Goal: Transaction & Acquisition: Obtain resource

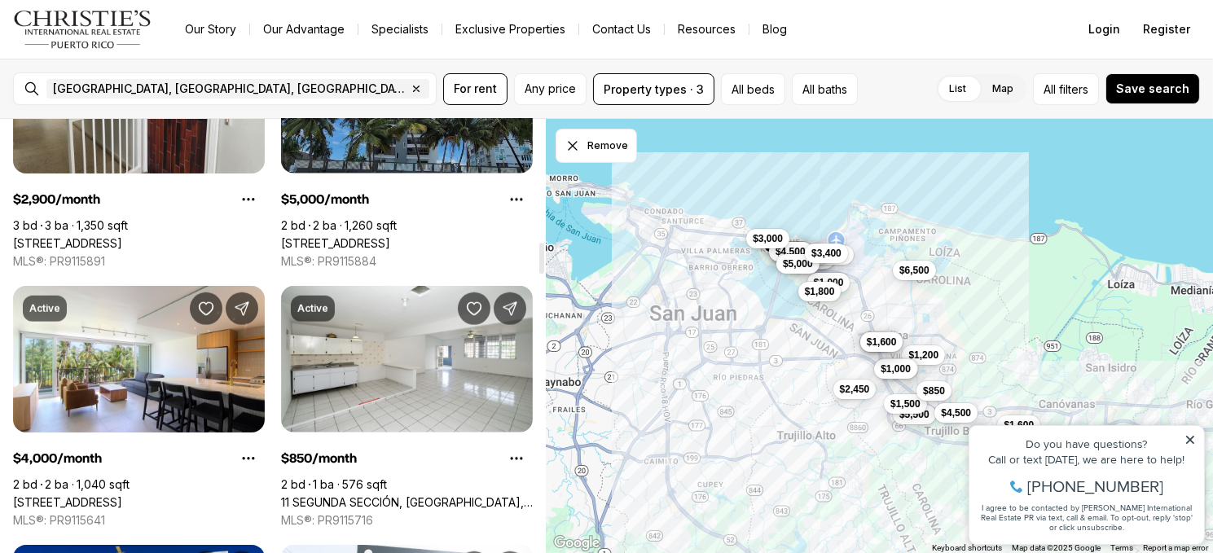
scroll to position [1711, 0]
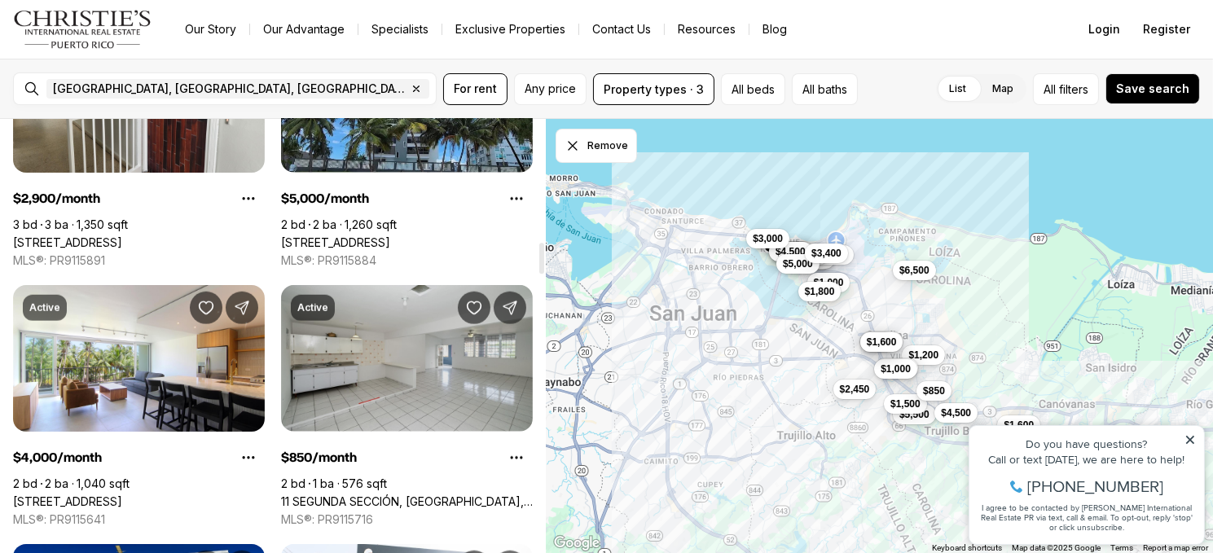
click at [460, 495] on link "11 SEGUNDA SECCIÓN, [GEOGRAPHIC_DATA], #2, [GEOGRAPHIC_DATA] [GEOGRAPHIC_DATA],…" at bounding box center [407, 502] width 252 height 15
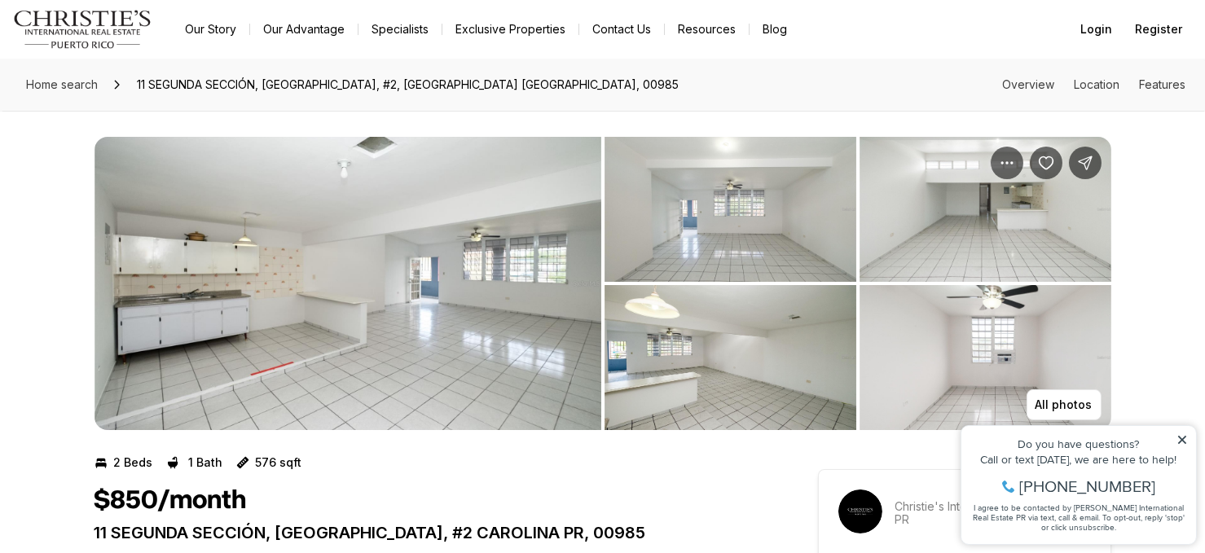
click at [1184, 438] on icon at bounding box center [1181, 438] width 11 height 11
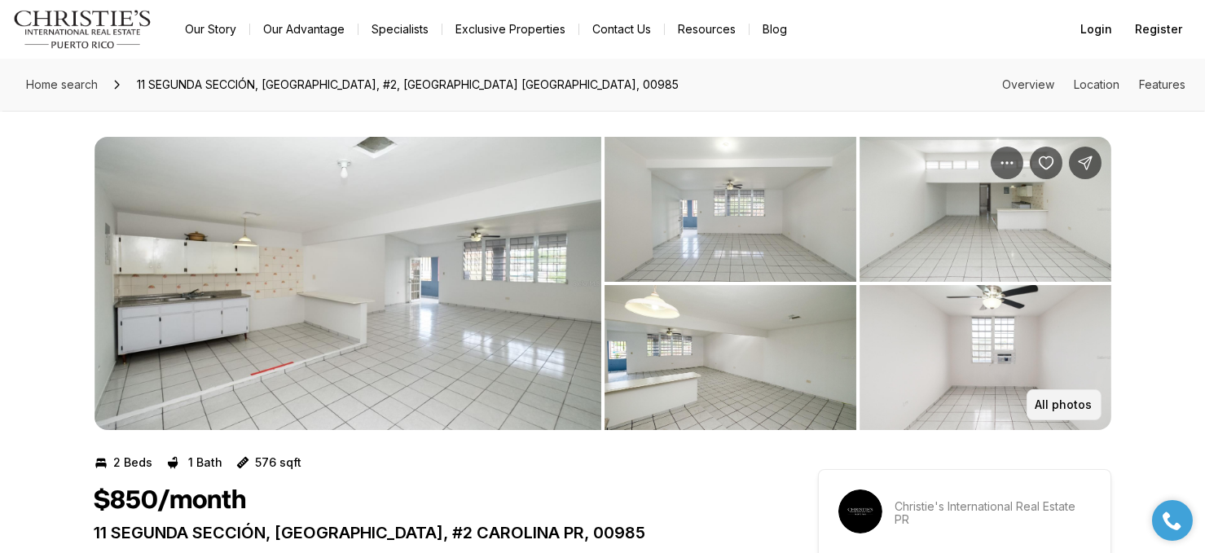
click at [1049, 404] on p "All photos" at bounding box center [1064, 404] width 57 height 13
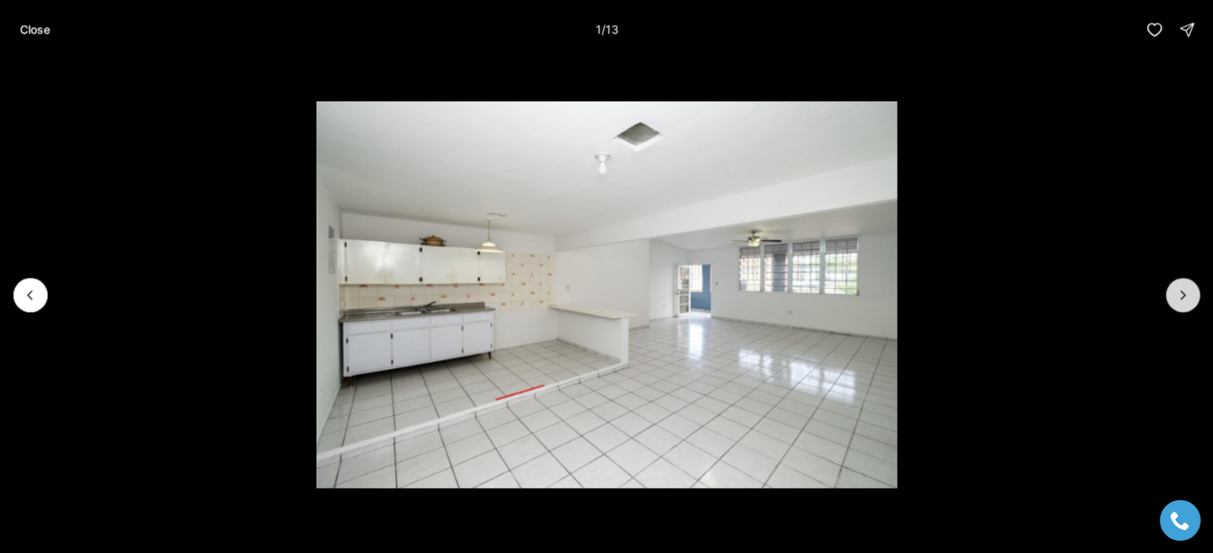
click at [1184, 293] on icon "Next slide" at bounding box center [1183, 295] width 4 height 8
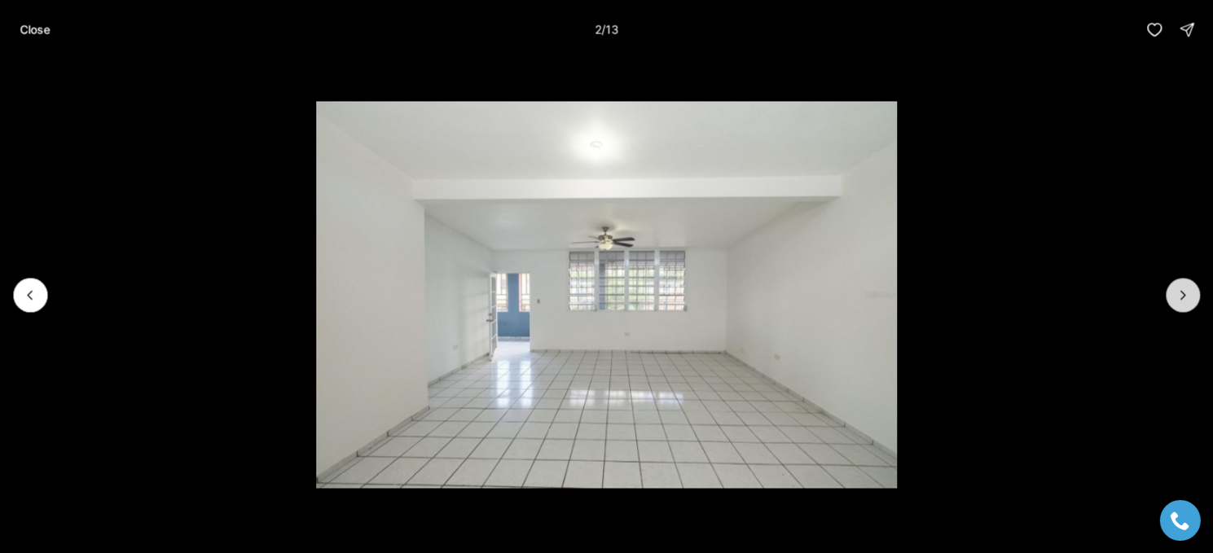
click at [1184, 296] on icon "Next slide" at bounding box center [1183, 295] width 4 height 8
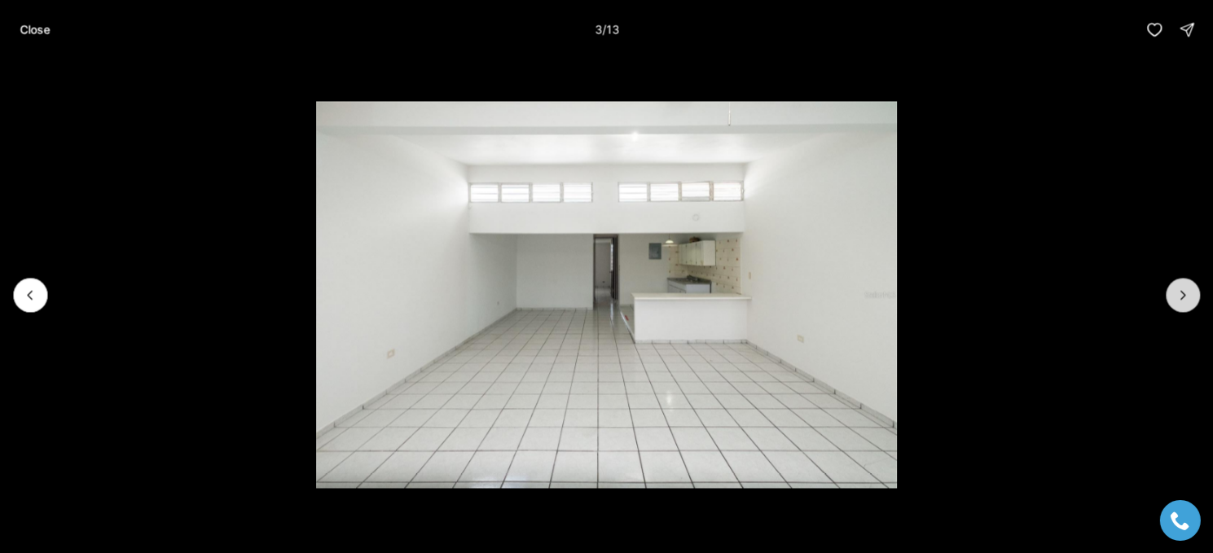
click at [1184, 296] on icon "Next slide" at bounding box center [1183, 295] width 4 height 8
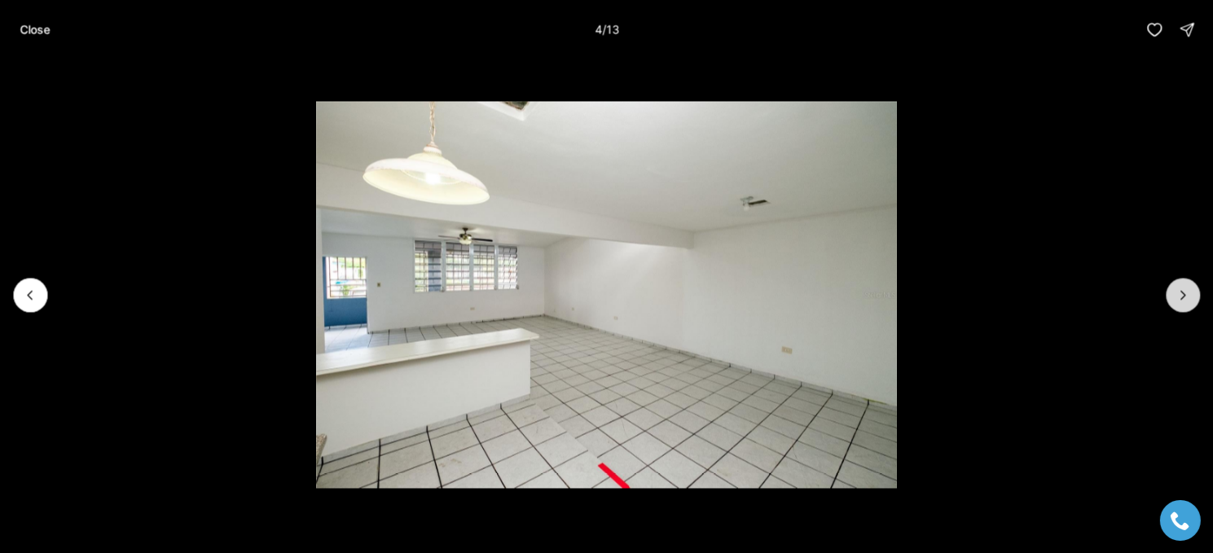
click at [1184, 296] on icon "Next slide" at bounding box center [1183, 295] width 4 height 8
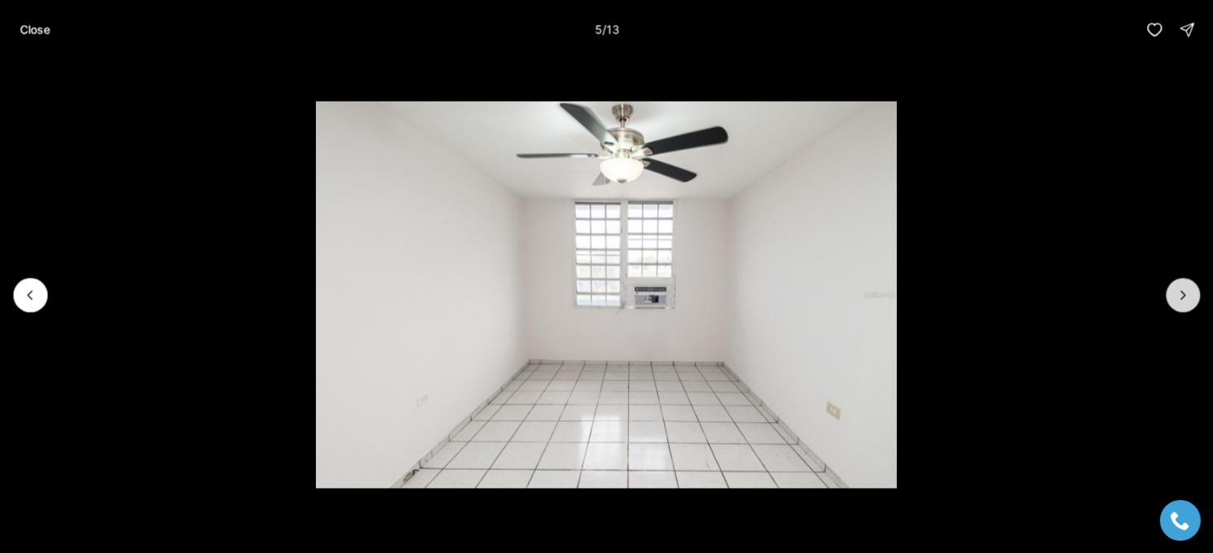
click at [1184, 296] on icon "Next slide" at bounding box center [1183, 295] width 4 height 8
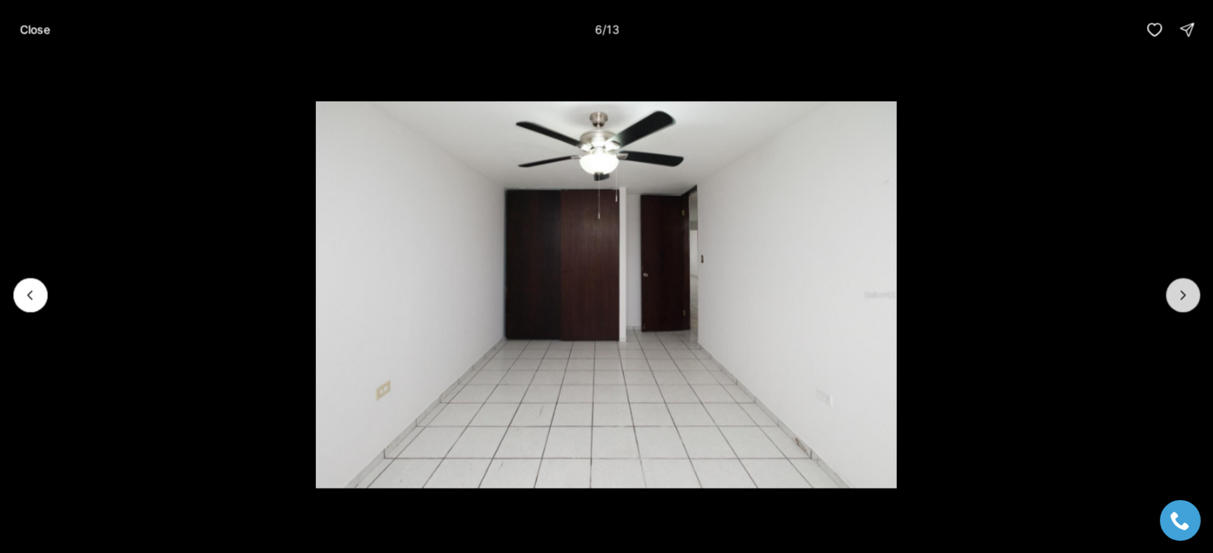
click at [1183, 297] on icon "Next slide" at bounding box center [1183, 295] width 4 height 8
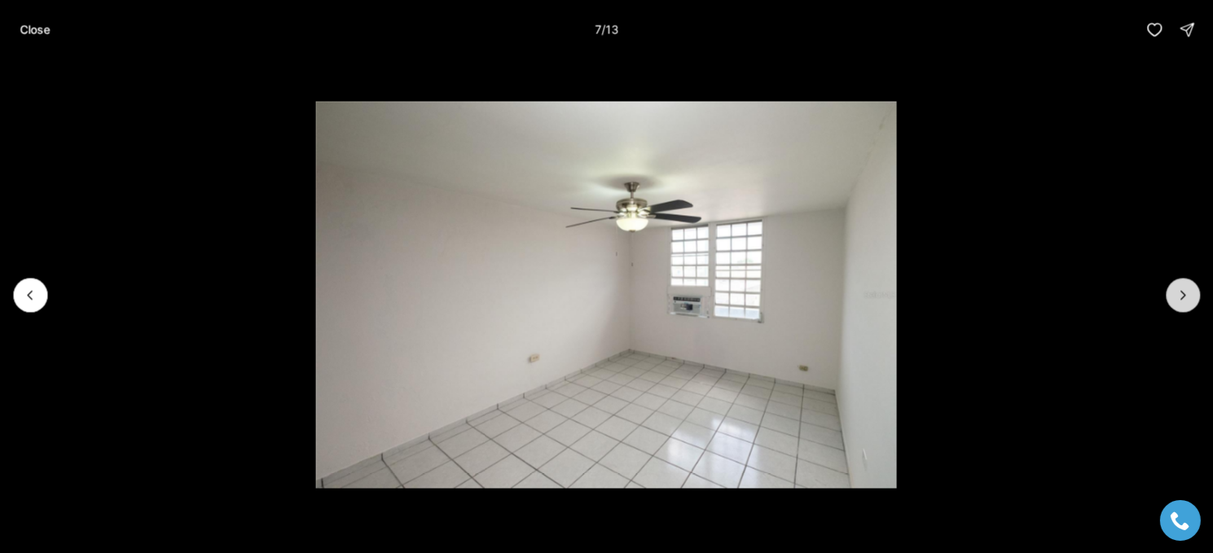
click at [1183, 297] on icon "Next slide" at bounding box center [1183, 295] width 4 height 8
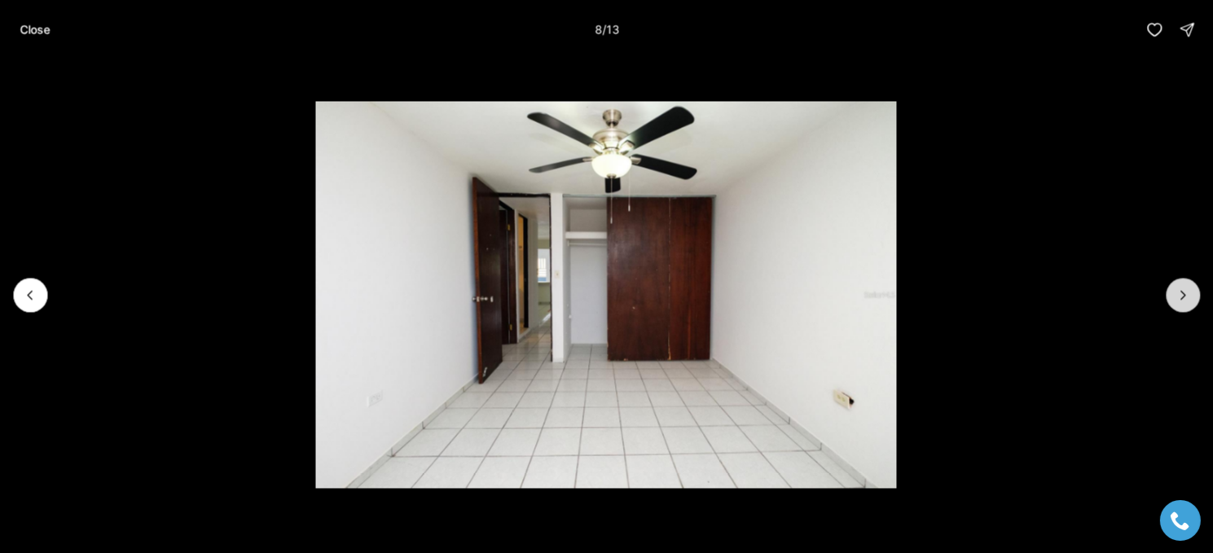
click at [1182, 301] on icon "Next slide" at bounding box center [1183, 295] width 16 height 16
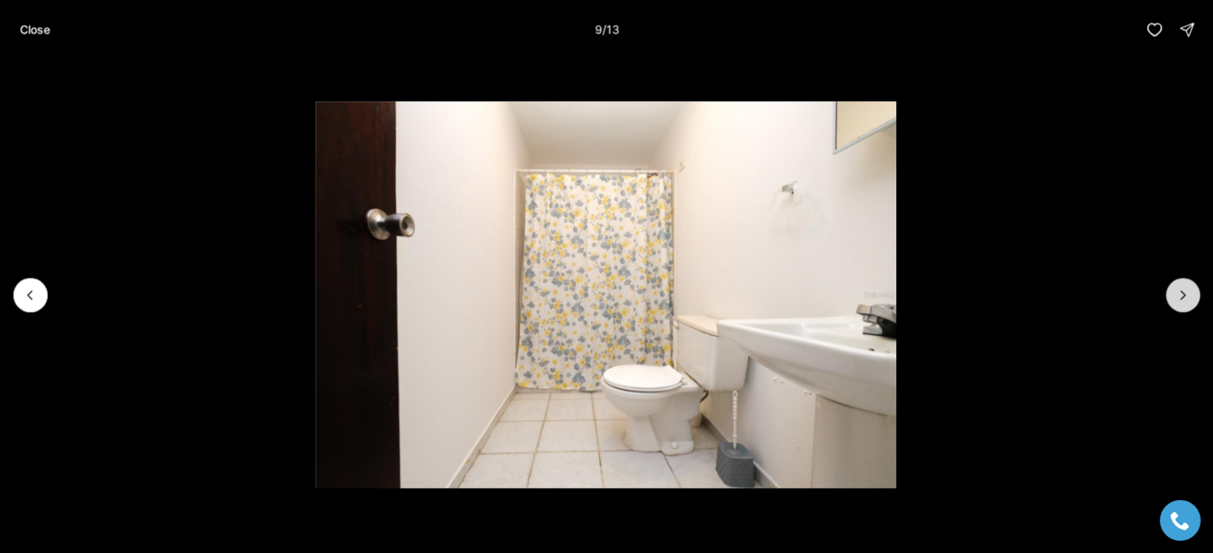
click at [1182, 301] on icon "Next slide" at bounding box center [1183, 295] width 16 height 16
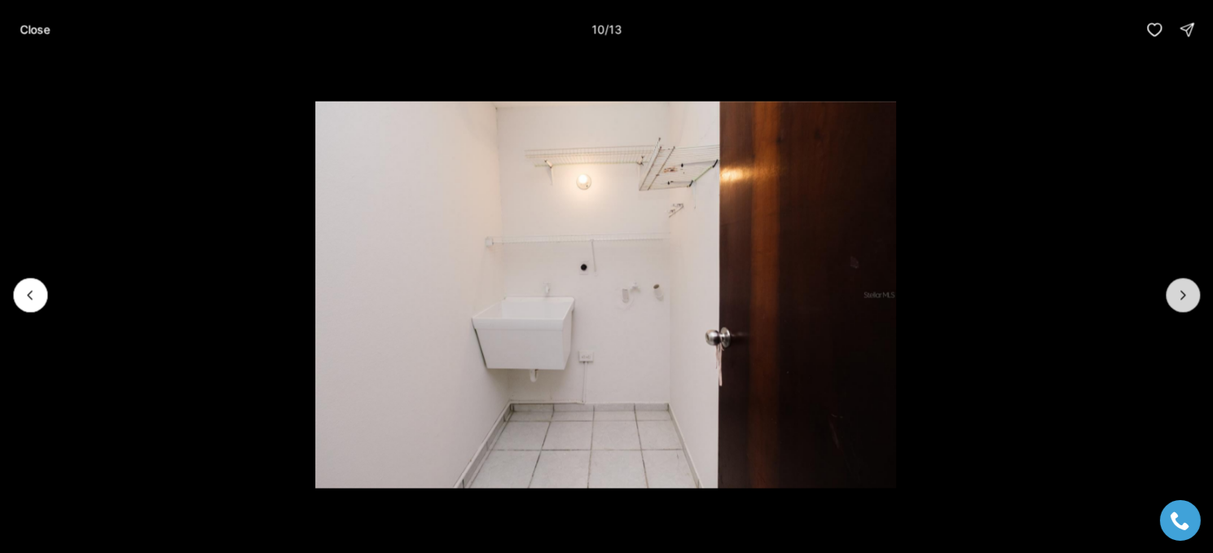
click at [1178, 302] on icon "Next slide" at bounding box center [1183, 295] width 16 height 16
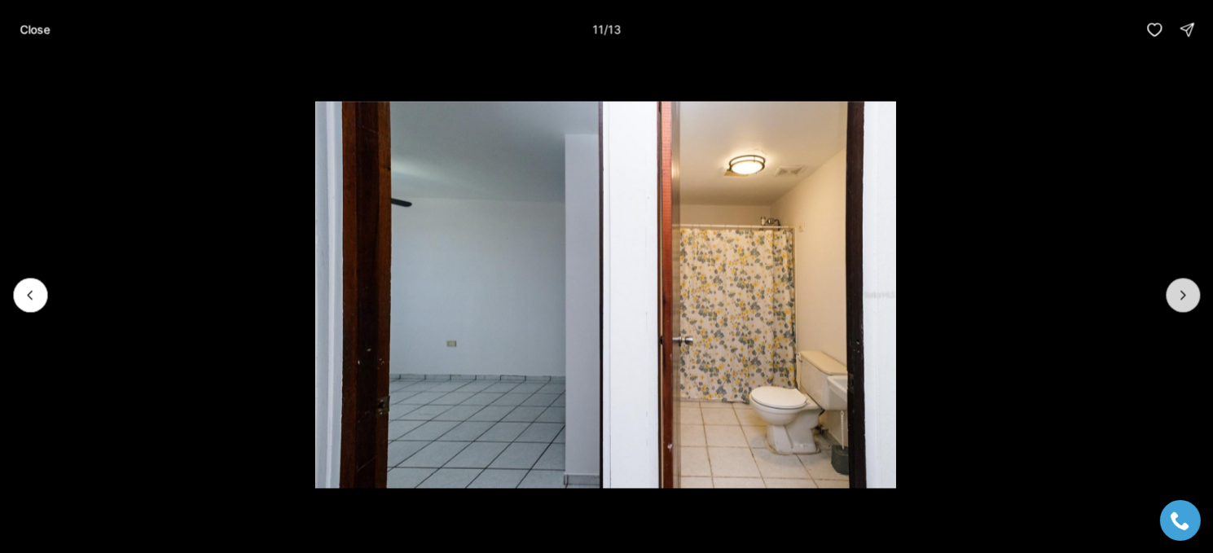
click at [1176, 303] on button "Next slide" at bounding box center [1183, 295] width 34 height 34
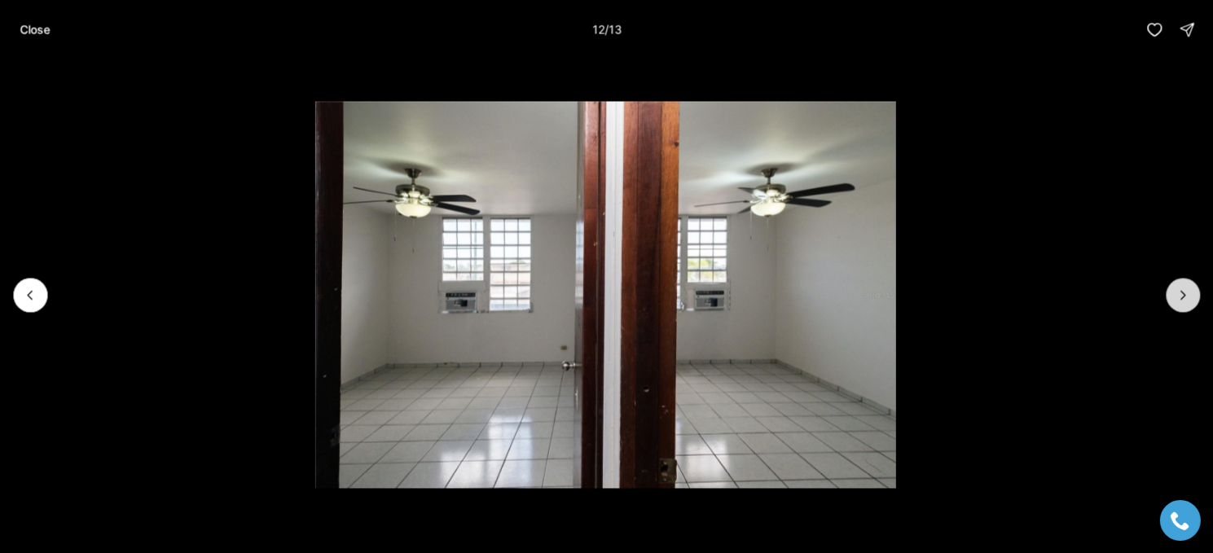
click at [1176, 305] on button "Next slide" at bounding box center [1183, 295] width 34 height 34
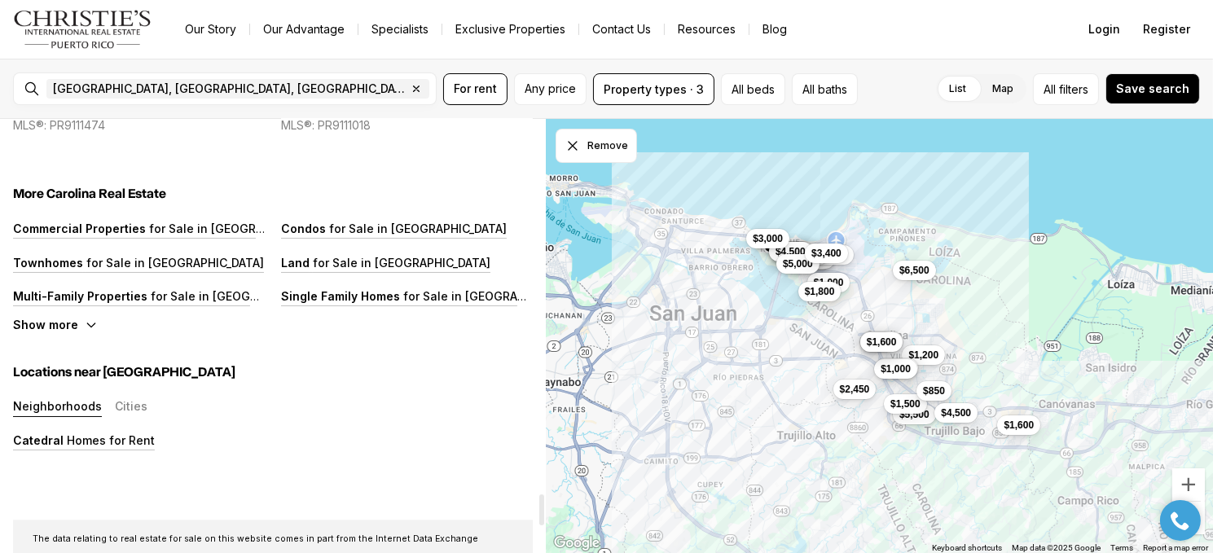
scroll to position [5459, 0]
